Goal: Check status: Check status

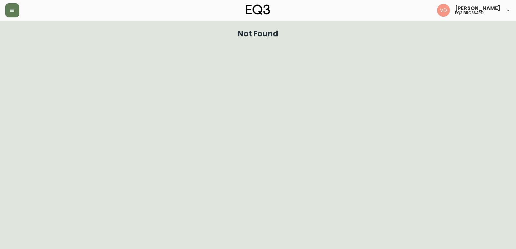
click at [3, 9] on header "[PERSON_NAME] eq3 [PERSON_NAME]" at bounding box center [258, 10] width 516 height 21
click at [10, 9] on icon "button" at bounding box center [12, 10] width 5 height 5
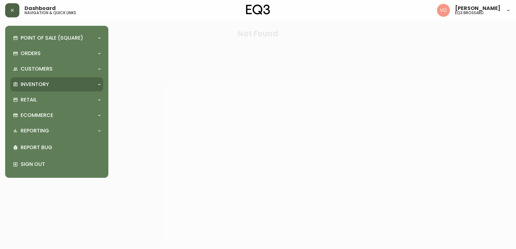
click at [48, 81] on p "Inventory" at bounding box center [35, 84] width 28 height 7
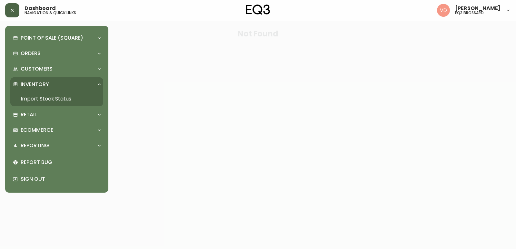
click at [55, 99] on link "Import Stock Status" at bounding box center [56, 99] width 93 height 15
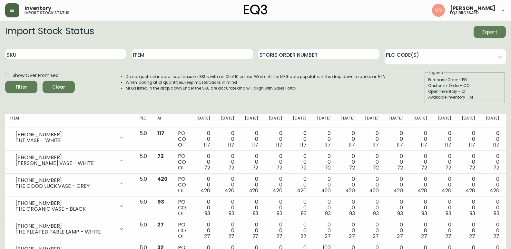
click at [66, 54] on input "SKU" at bounding box center [65, 54] width 121 height 10
paste input "[PHONE_NUMBER]"
type input "[PHONE_NUMBER]"
